Goal: Find specific page/section: Find specific page/section

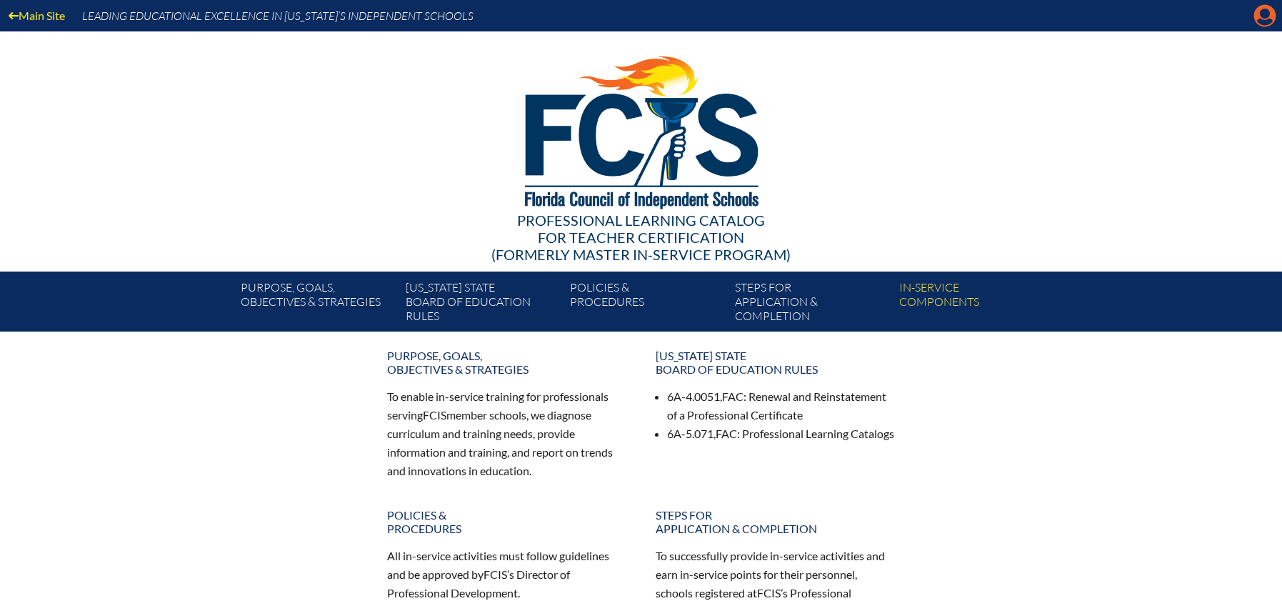
click at [1267, 26] on icon at bounding box center [1265, 16] width 22 height 22
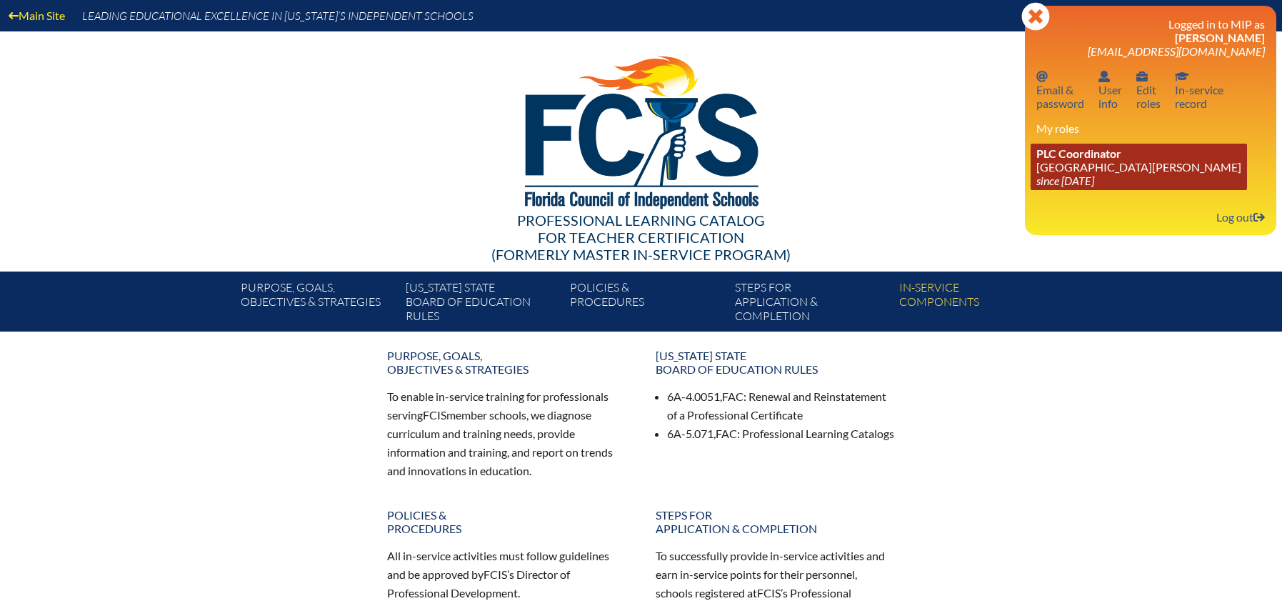
click at [1067, 163] on link "PLC Coordinator St. Johns Country Day School since 2022 Aug 3" at bounding box center [1139, 167] width 216 height 46
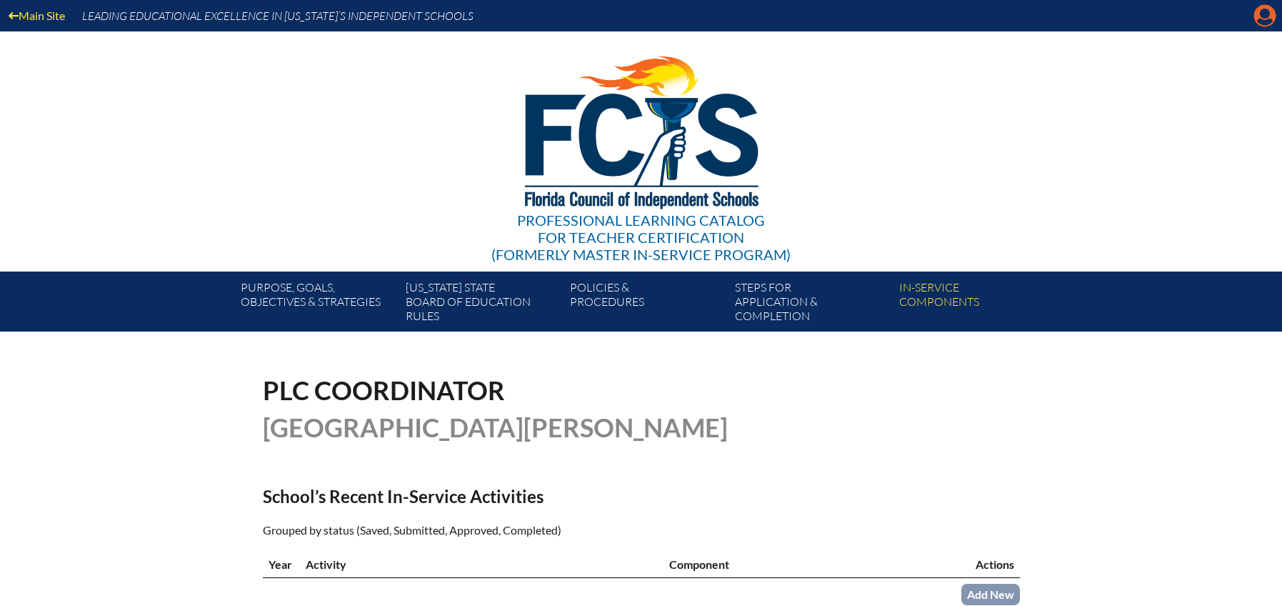
click at [1264, 16] on icon "Manage account" at bounding box center [1265, 15] width 23 height 23
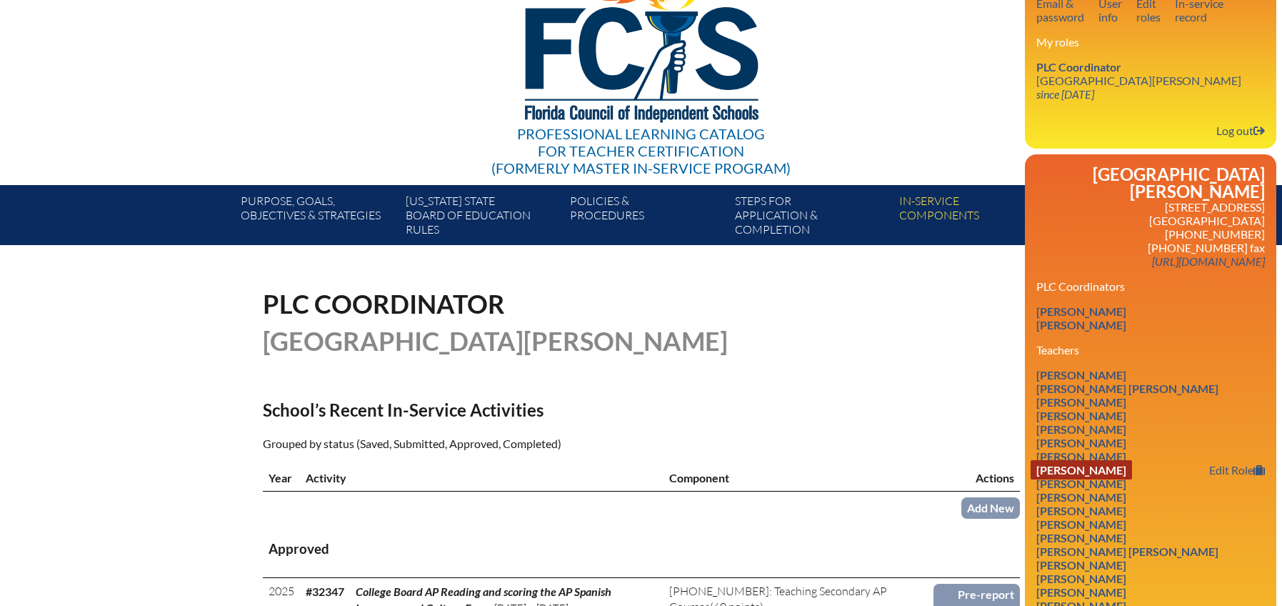
scroll to position [87, 0]
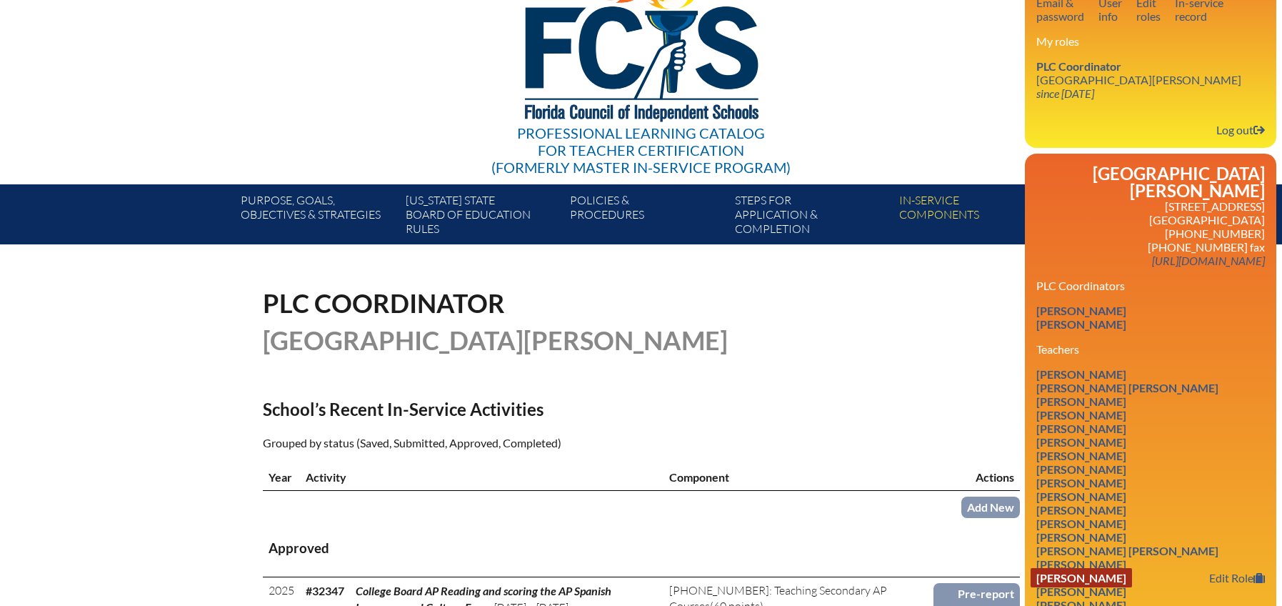
click at [1101, 568] on link "Melissa A Ingram" at bounding box center [1081, 577] width 101 height 19
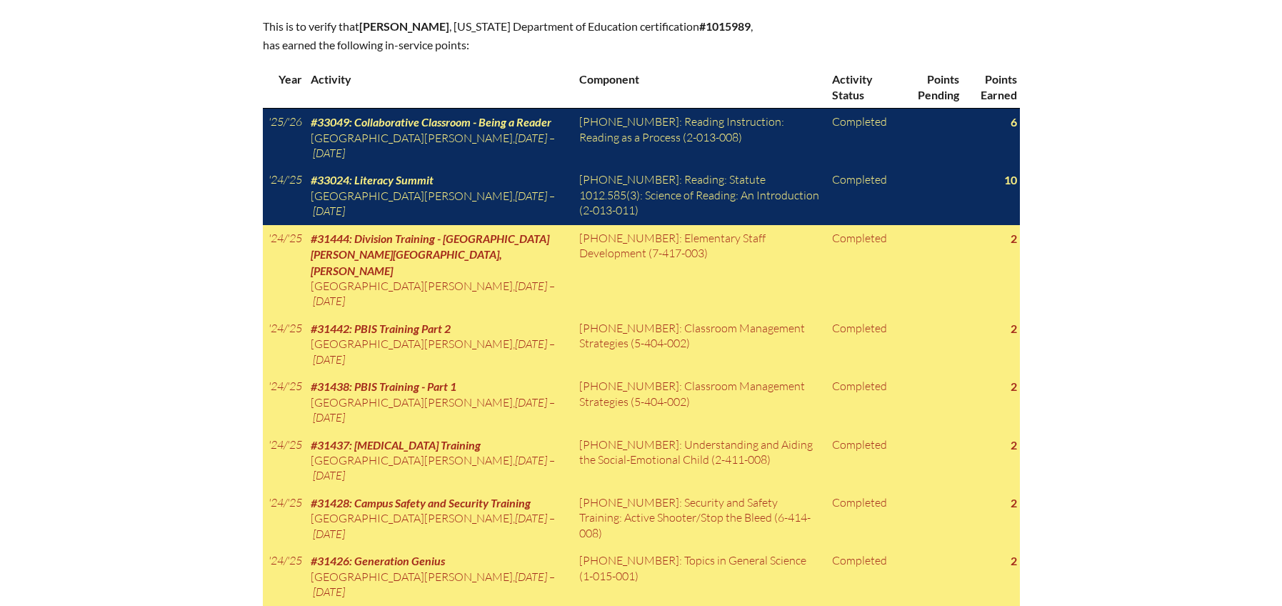
scroll to position [728, 0]
